Goal: Task Accomplishment & Management: Use online tool/utility

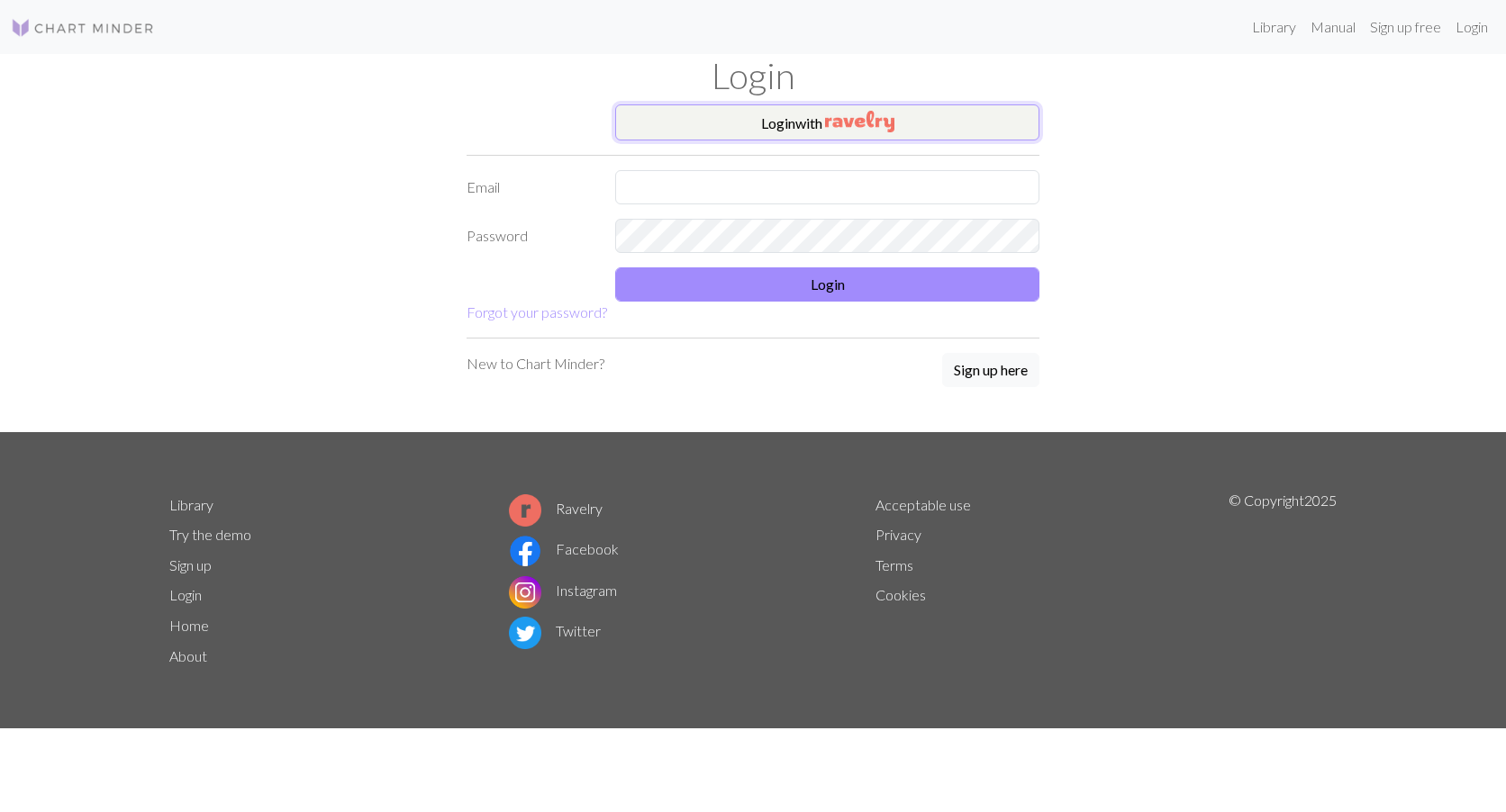
click at [853, 114] on img "button" at bounding box center [860, 121] width 70 height 22
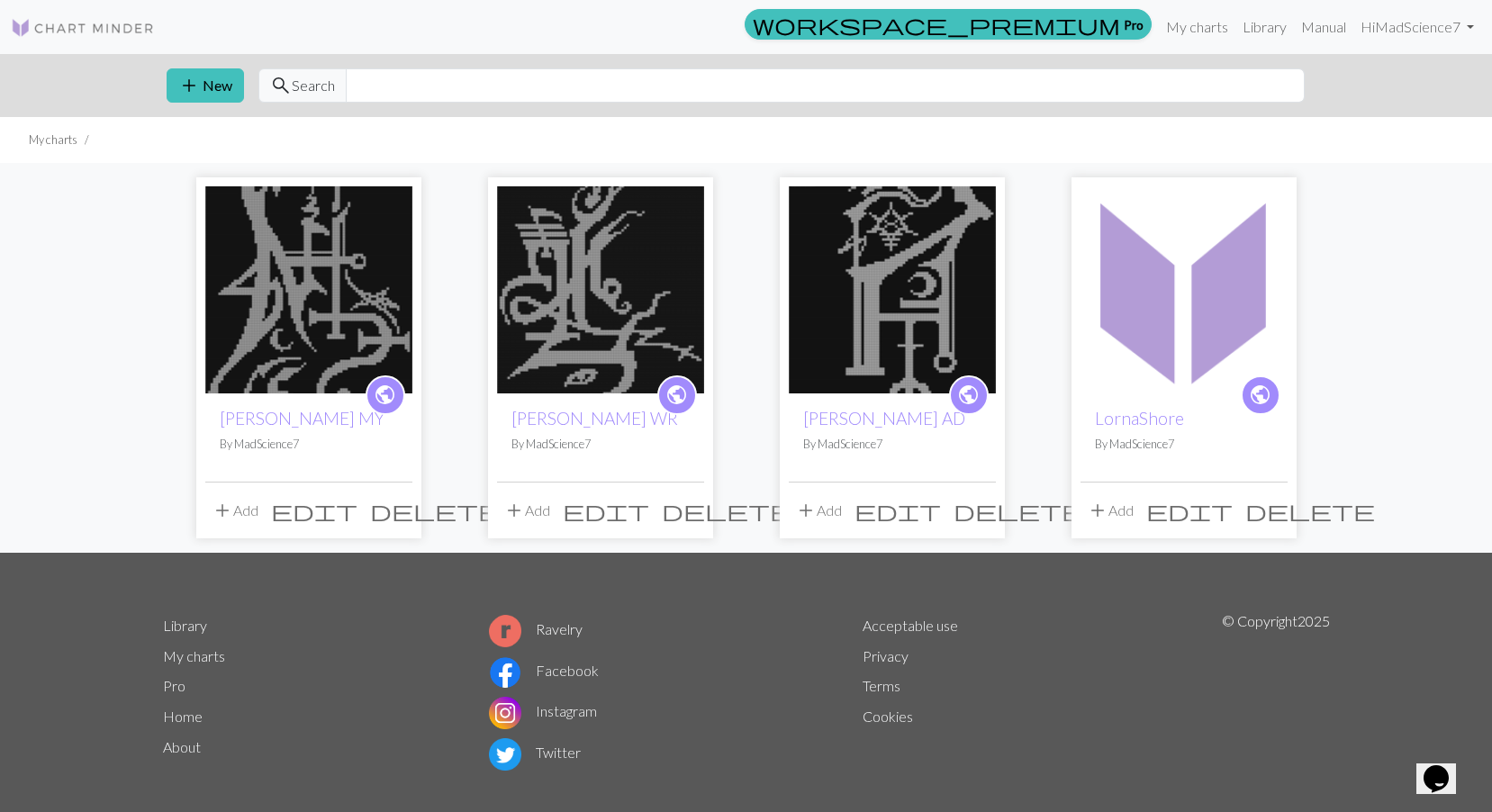
click at [1134, 230] on img at bounding box center [1184, 290] width 208 height 208
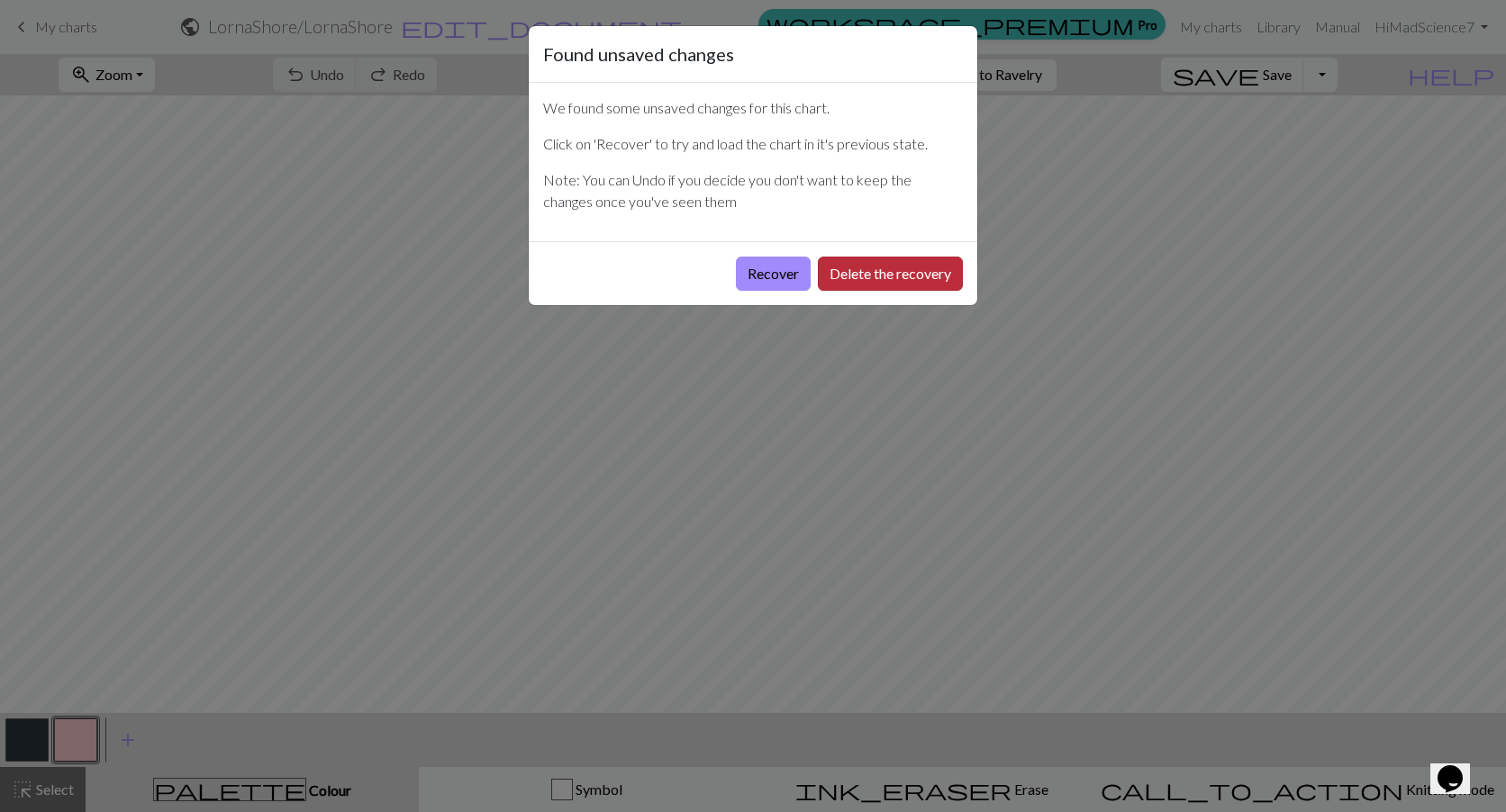
click at [881, 273] on button "Delete the recovery" at bounding box center [891, 274] width 145 height 34
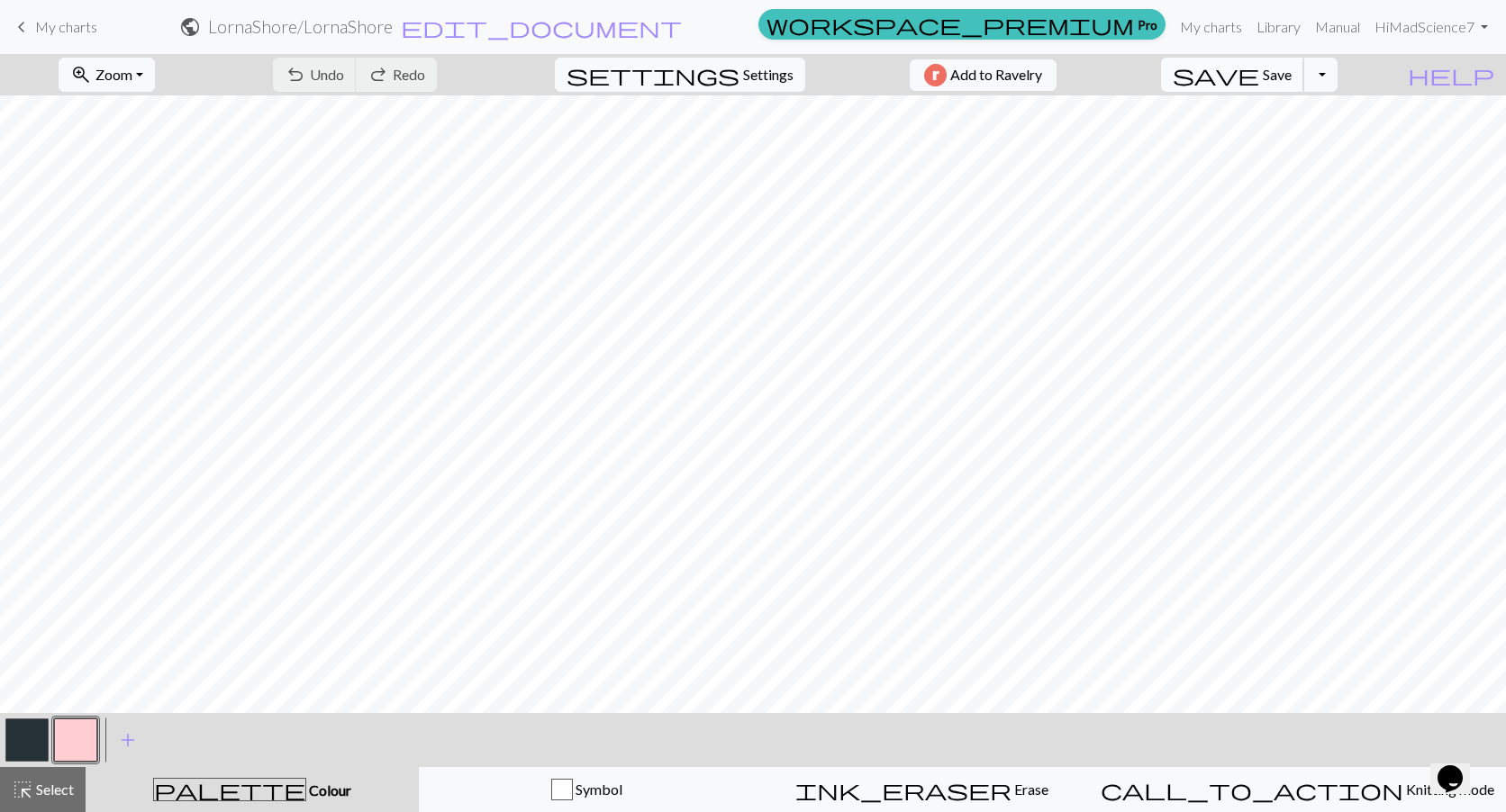
click at [1304, 85] on button "save Save Save" at bounding box center [1233, 75] width 144 height 34
click at [1209, 23] on div "Chart saved" at bounding box center [753, 35] width 1506 height 71
click at [1211, 26] on link "My charts" at bounding box center [1211, 27] width 77 height 36
